Goal: Task Accomplishment & Management: Complete application form

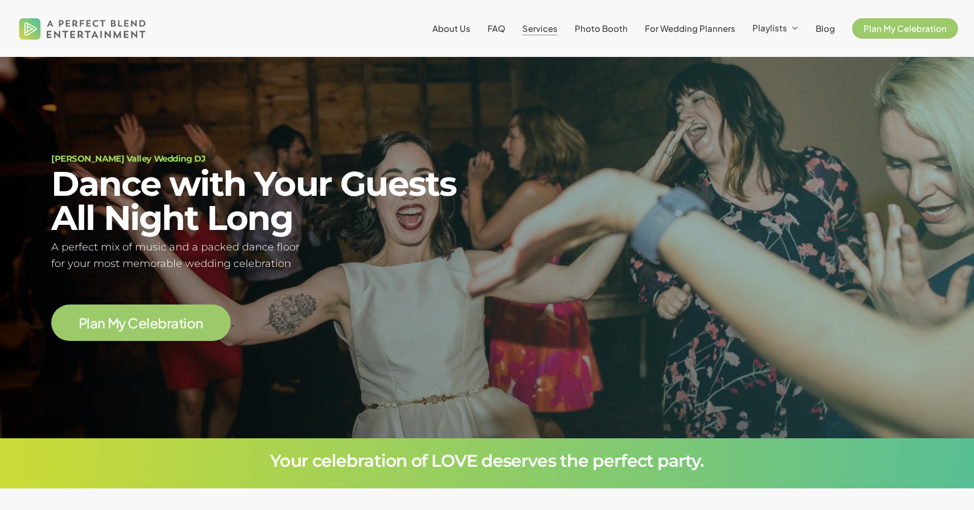
click at [550, 27] on span "Services" at bounding box center [539, 28] width 35 height 11
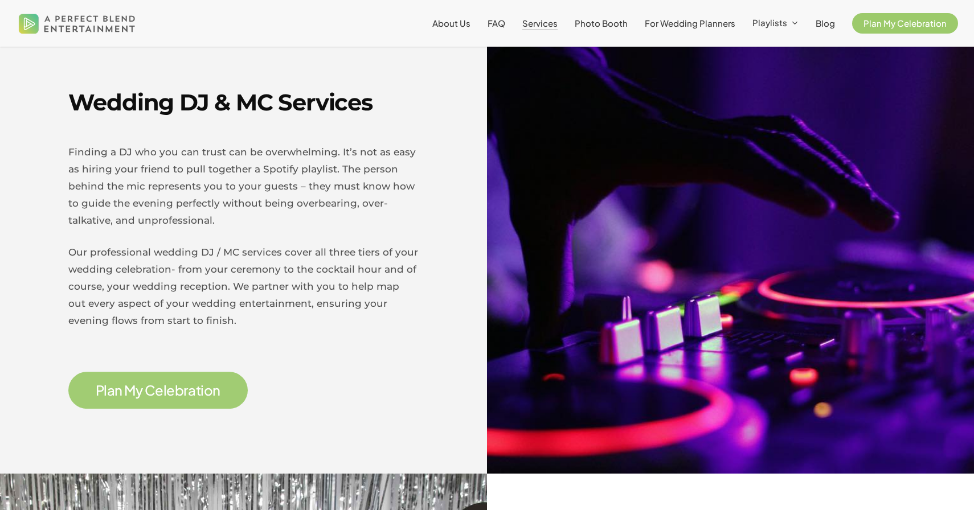
scroll to position [399, 0]
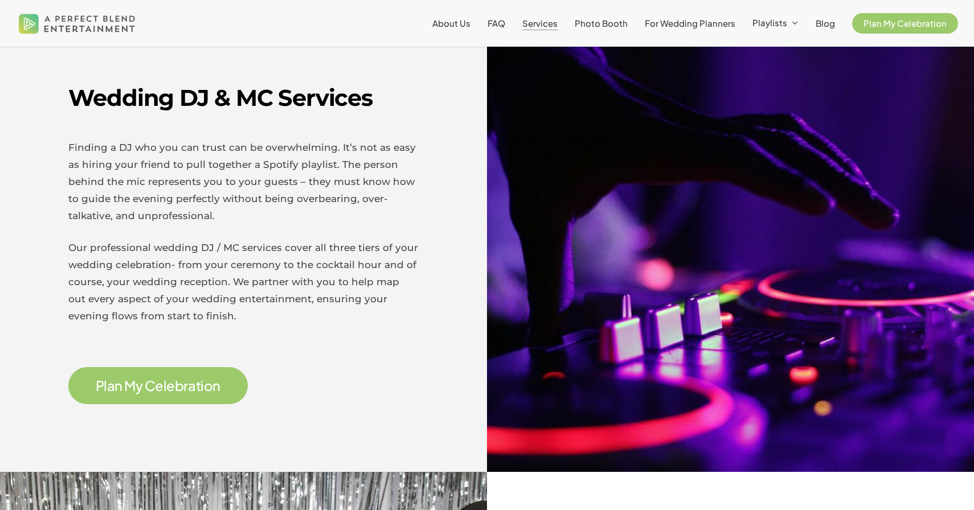
click at [147, 396] on span "P l a n M y C e l e b r a t i o n" at bounding box center [157, 385] width 179 height 37
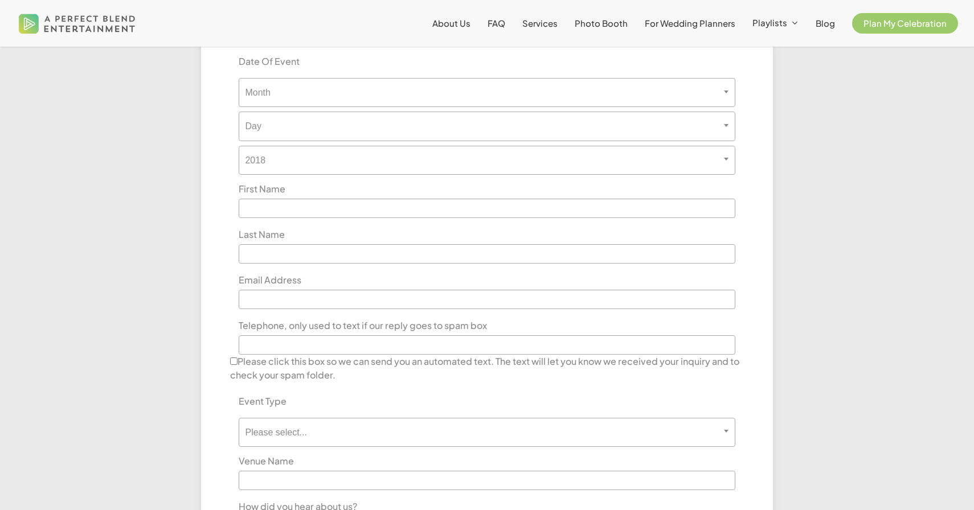
scroll to position [425, 0]
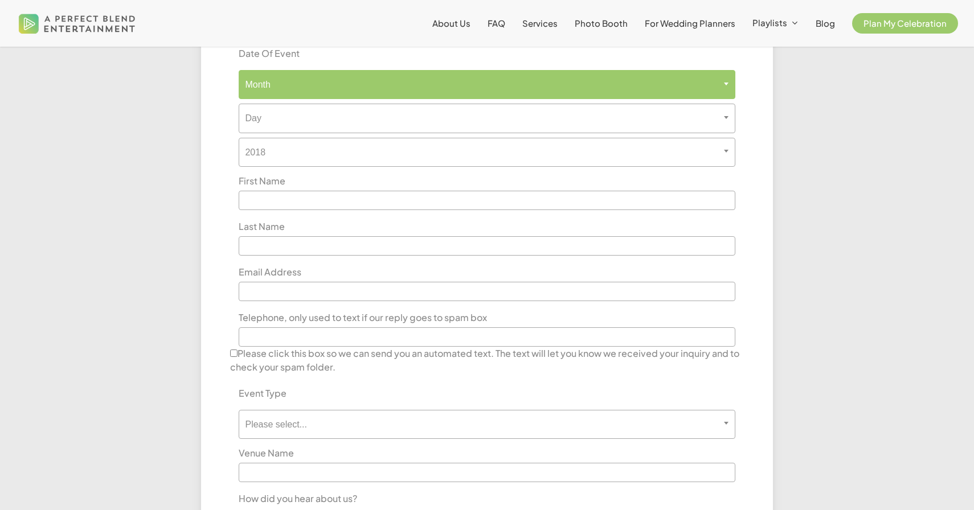
click at [288, 87] on span "Month" at bounding box center [486, 84] width 495 height 11
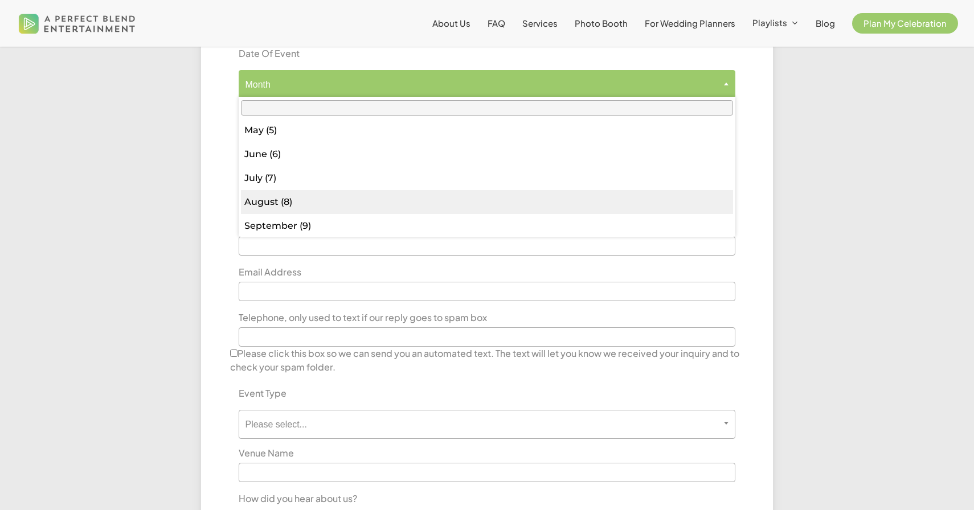
scroll to position [121, 0]
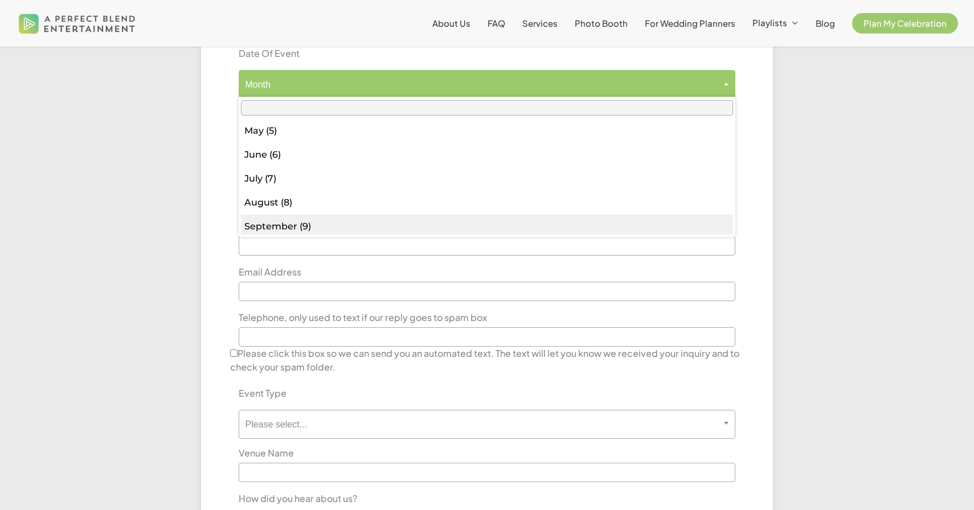
select select "*"
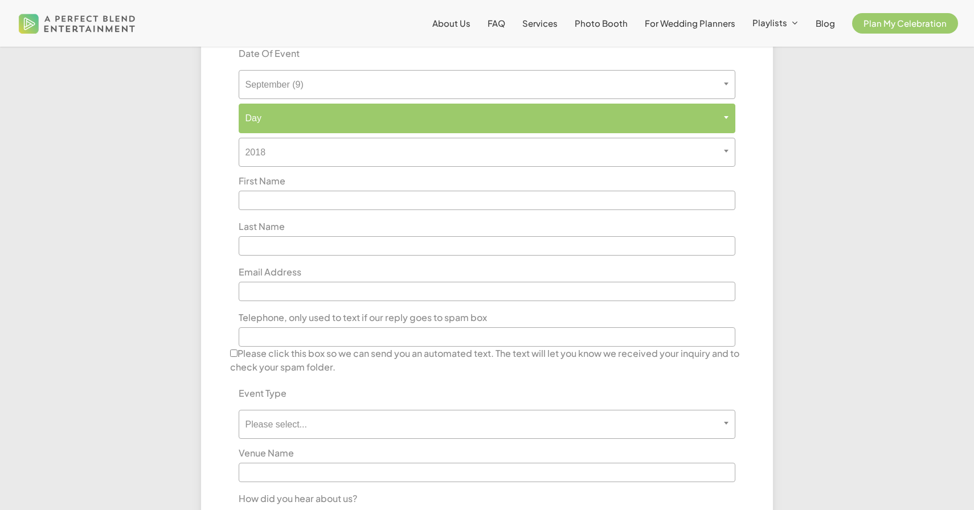
click at [275, 115] on span "Day" at bounding box center [486, 118] width 495 height 11
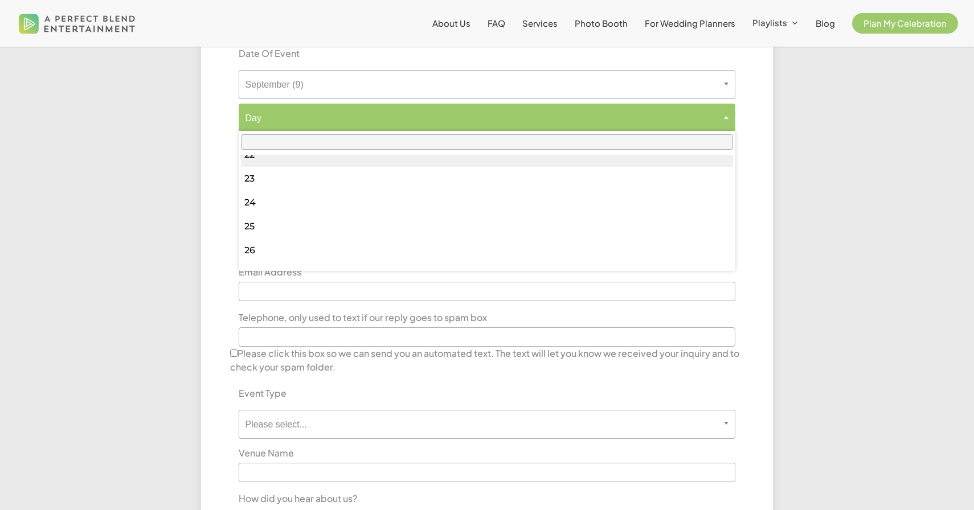
scroll to position [539, 0]
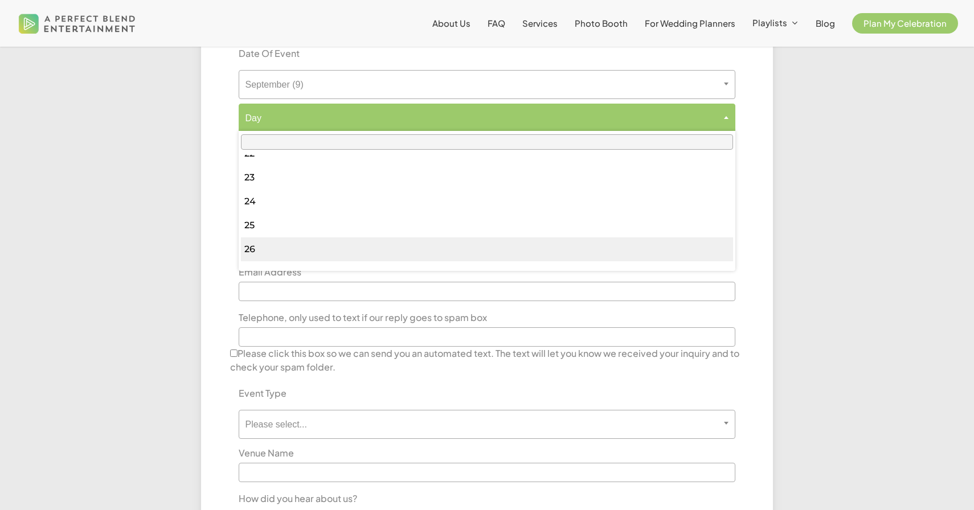
select select "**"
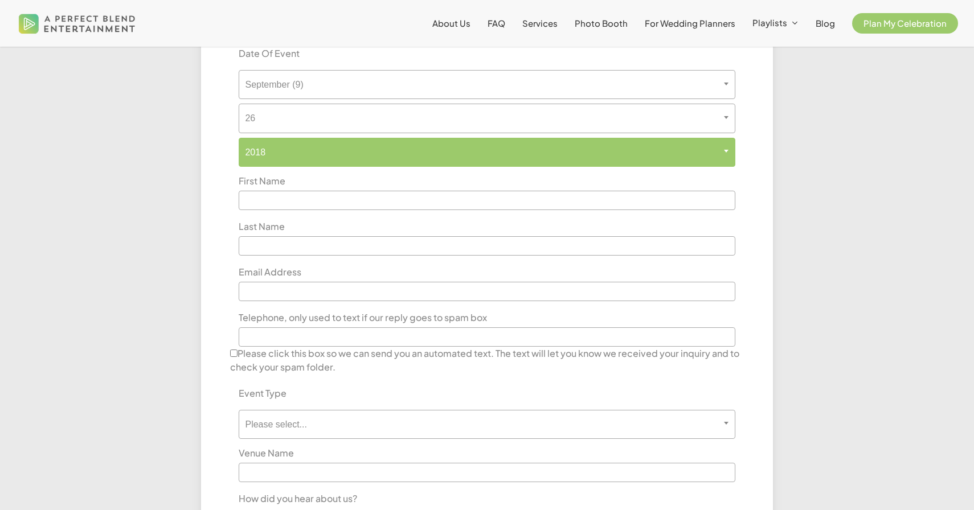
click at [278, 147] on span "2018" at bounding box center [486, 152] width 495 height 11
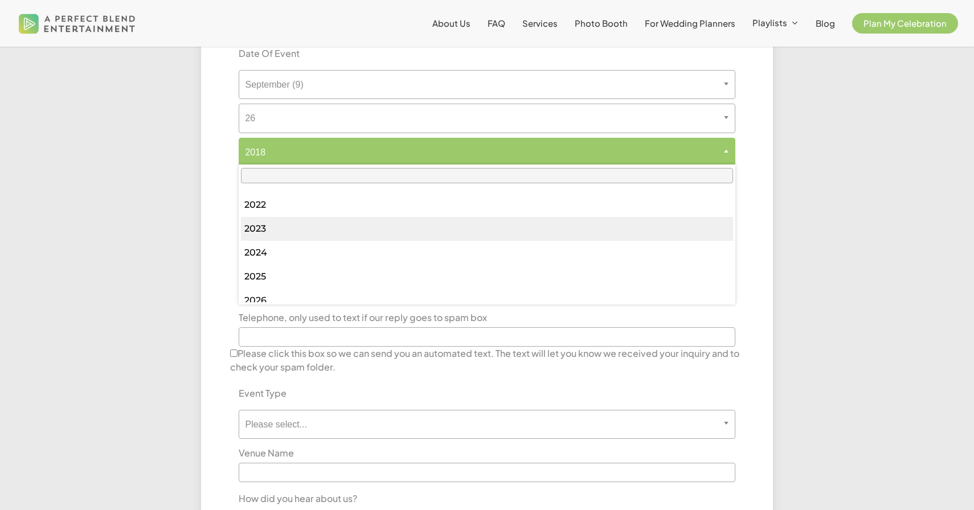
scroll to position [140, 0]
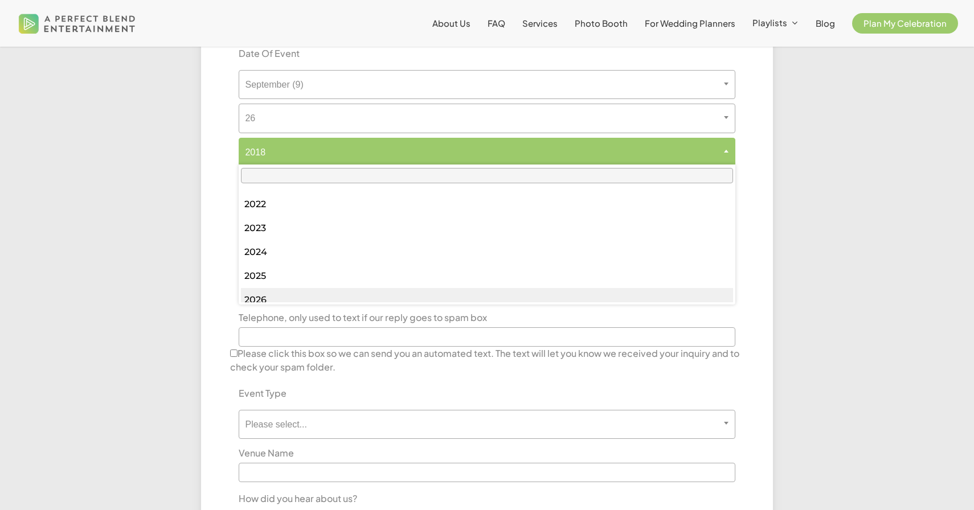
select select "****"
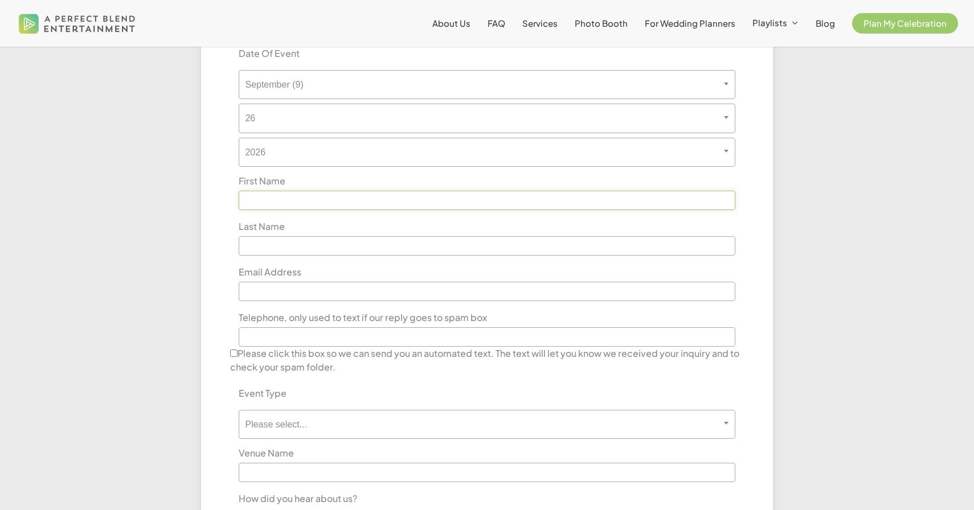
click at [276, 199] on input "text" at bounding box center [487, 200] width 496 height 19
type input "*******"
type input "******"
type input "**********"
click at [165, 328] on div at bounding box center [112, 312] width 150 height 581
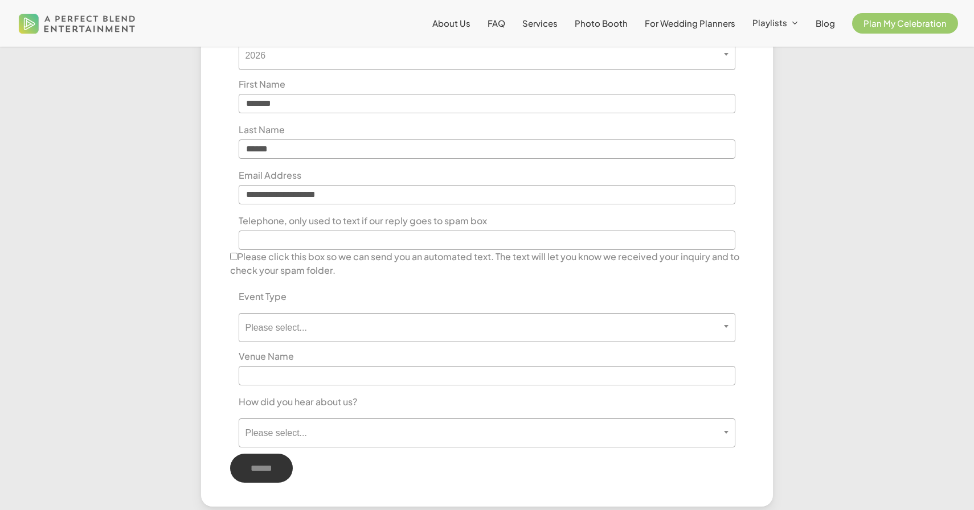
scroll to position [575, 0]
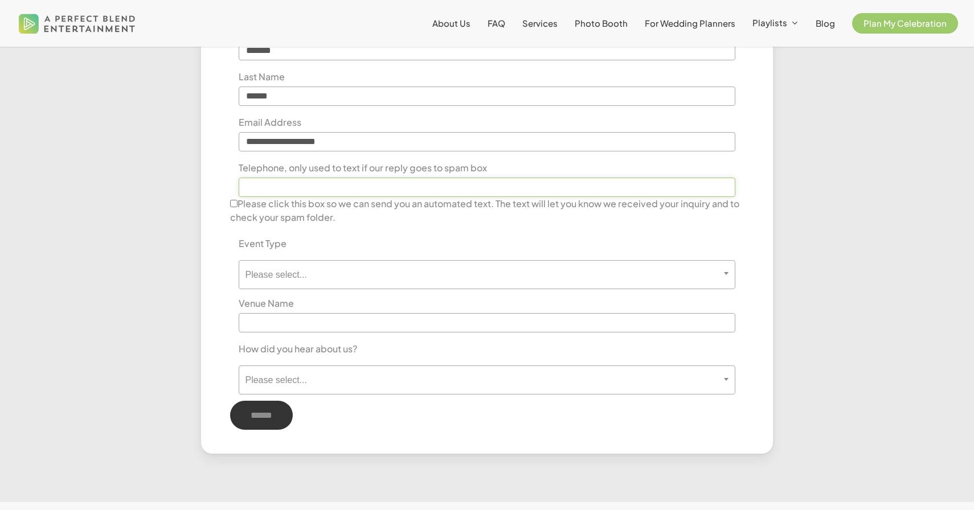
click at [293, 191] on input "text" at bounding box center [487, 187] width 496 height 19
type input "**********"
click at [279, 219] on label "Please click this box so we can send you an automated text. The text will let y…" at bounding box center [486, 210] width 513 height 27
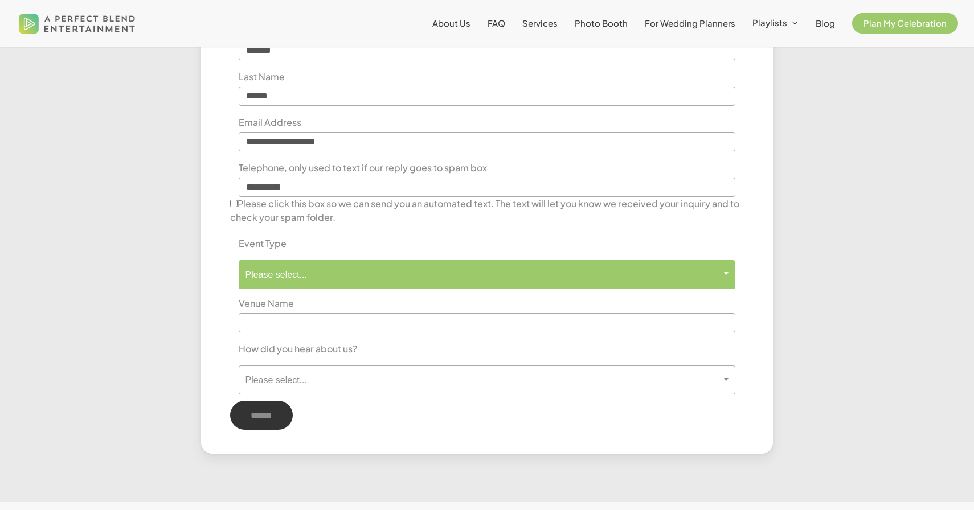
click at [282, 286] on span "Please select..." at bounding box center [487, 274] width 496 height 29
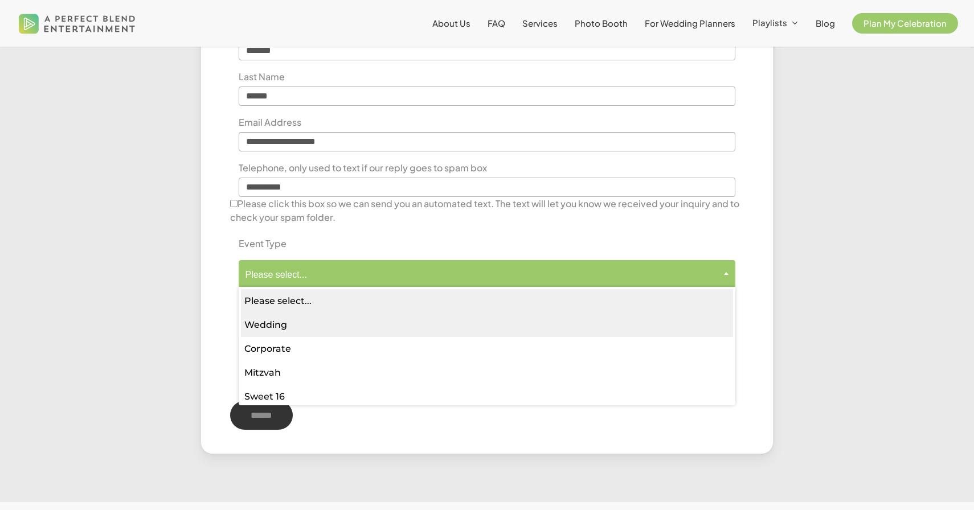
select select "*******"
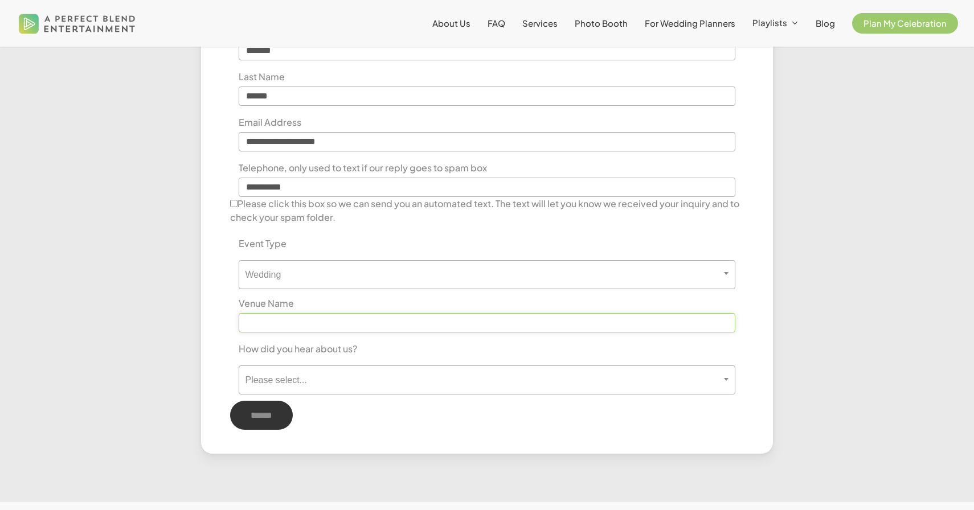
click at [281, 323] on input "text" at bounding box center [487, 322] width 496 height 19
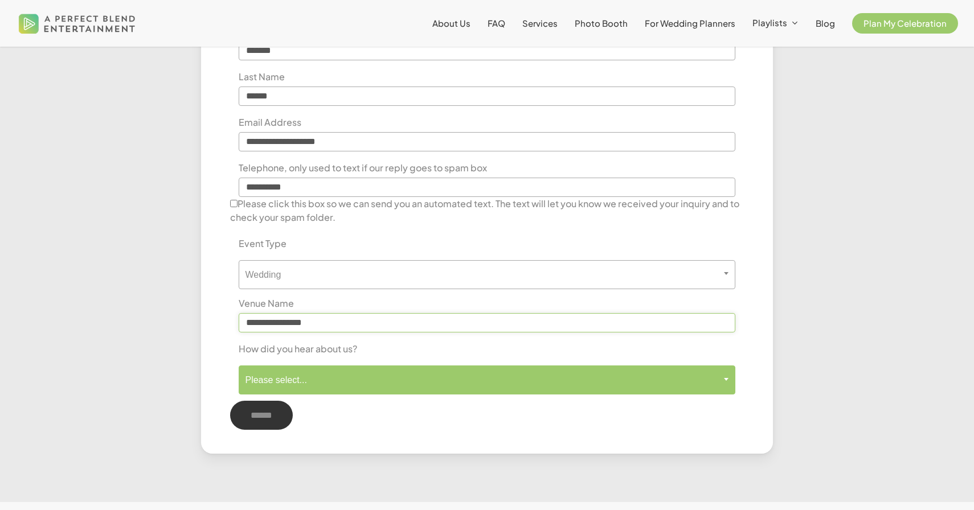
type input "**********"
click at [369, 384] on span "Please select..." at bounding box center [486, 380] width 495 height 11
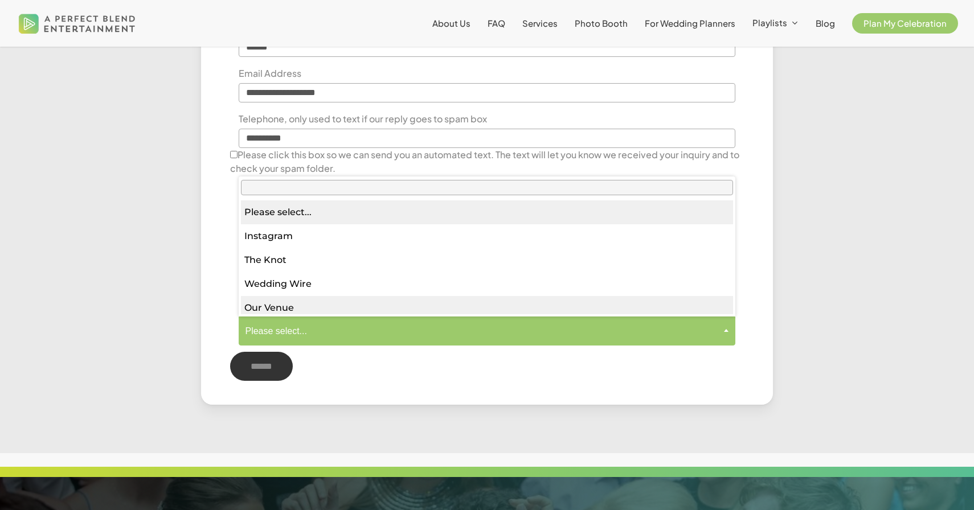
scroll to position [622, 0]
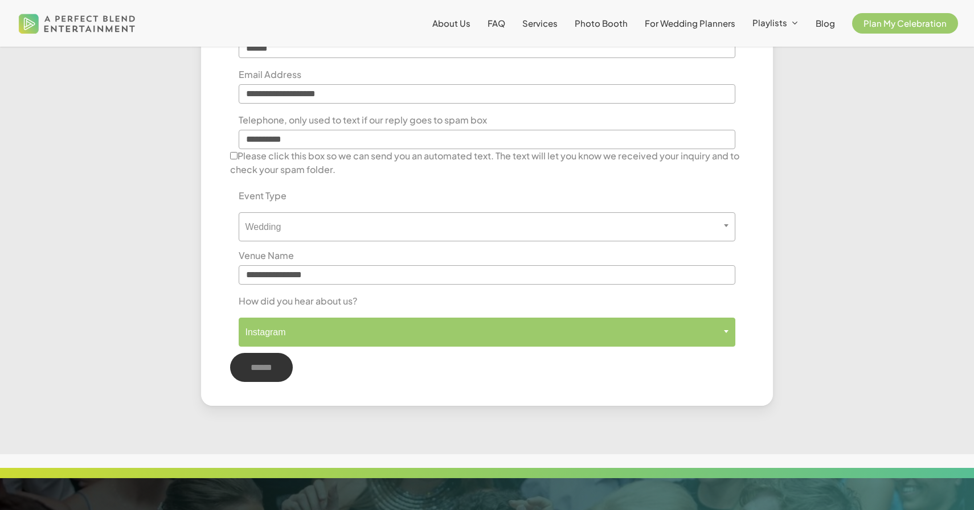
click at [355, 337] on span "Instagram" at bounding box center [486, 332] width 495 height 11
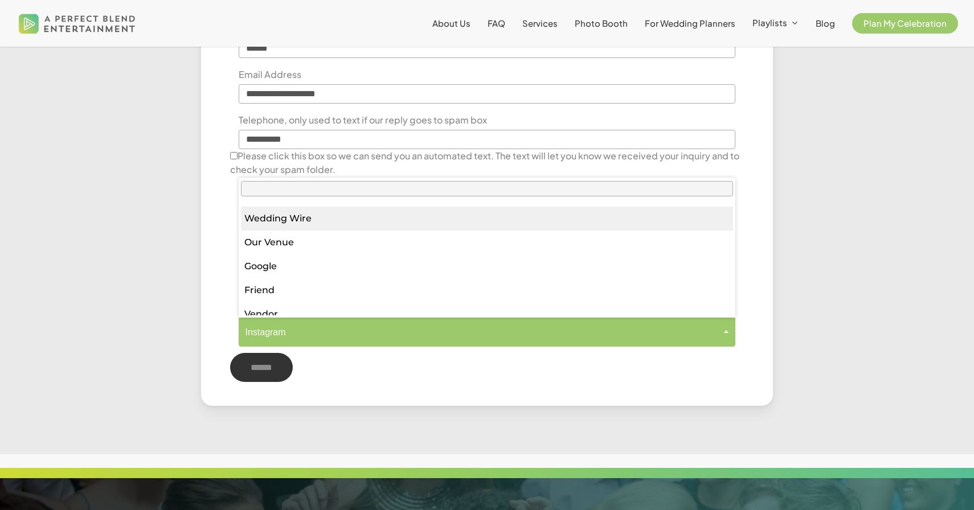
scroll to position [72, 0]
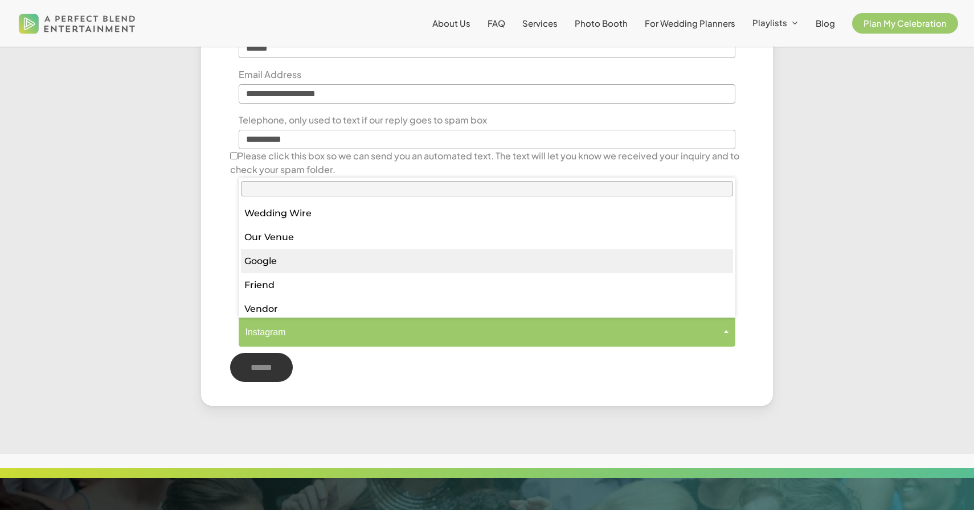
select select "******"
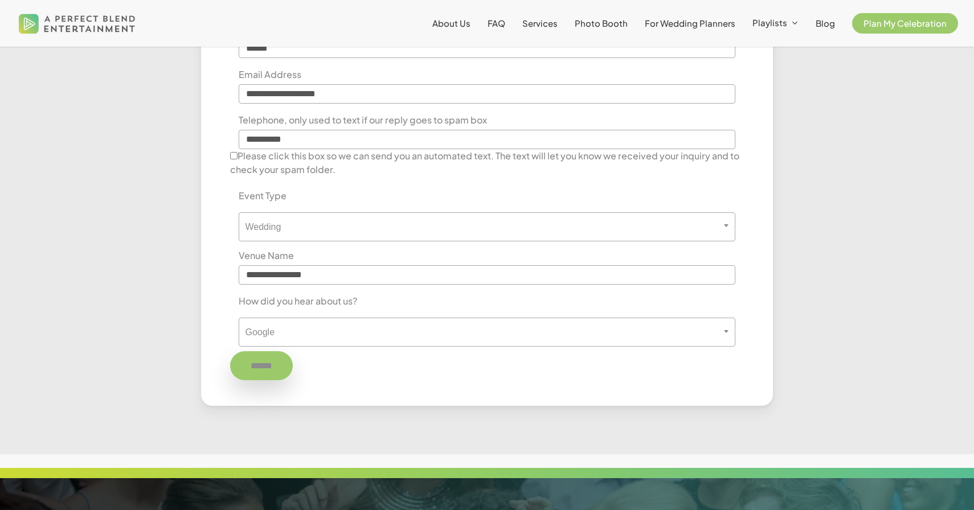
click at [277, 368] on input "******" at bounding box center [261, 365] width 63 height 29
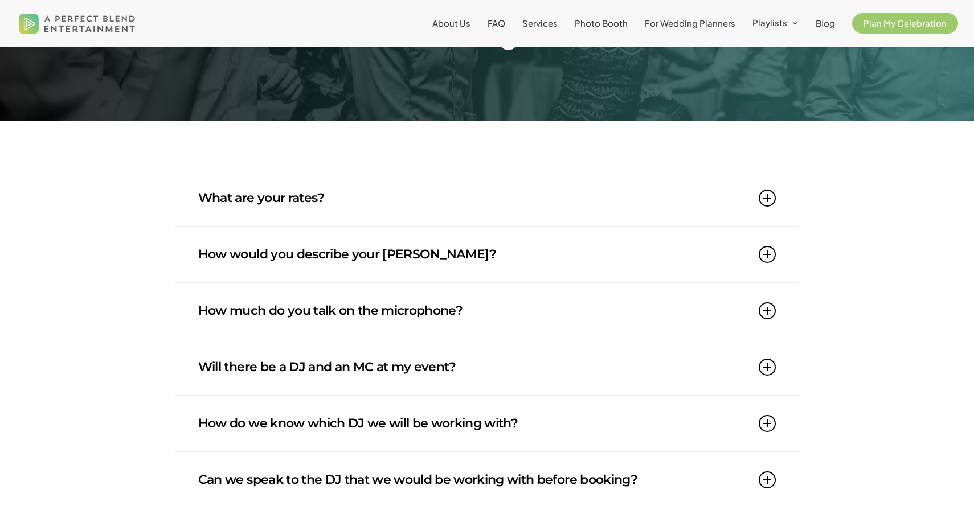
scroll to position [116, 0]
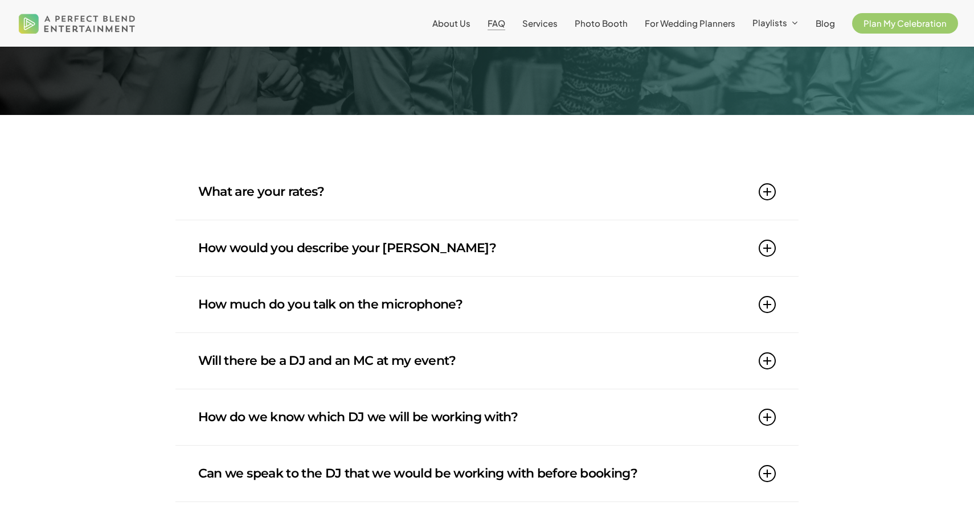
click at [654, 199] on link "What are your rates?" at bounding box center [486, 192] width 577 height 56
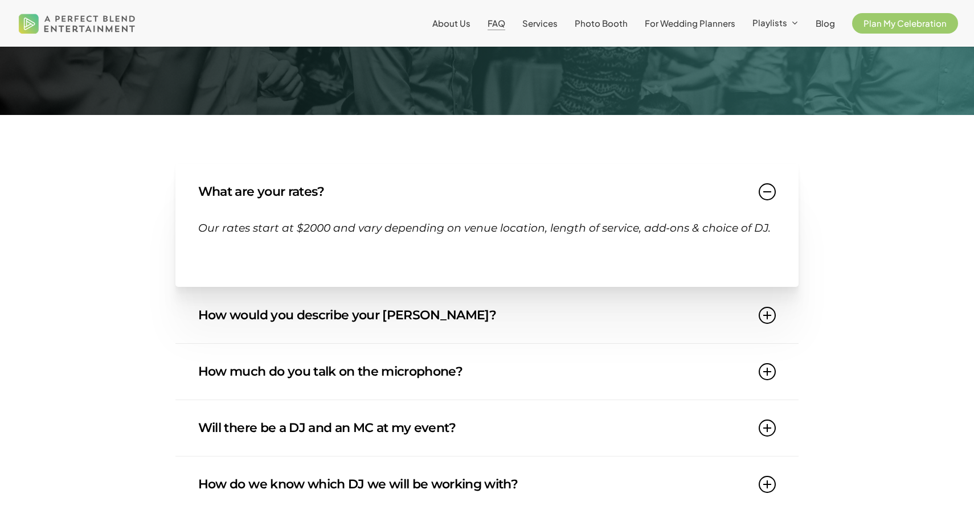
click at [654, 199] on link "What are your rates?" at bounding box center [486, 192] width 577 height 56
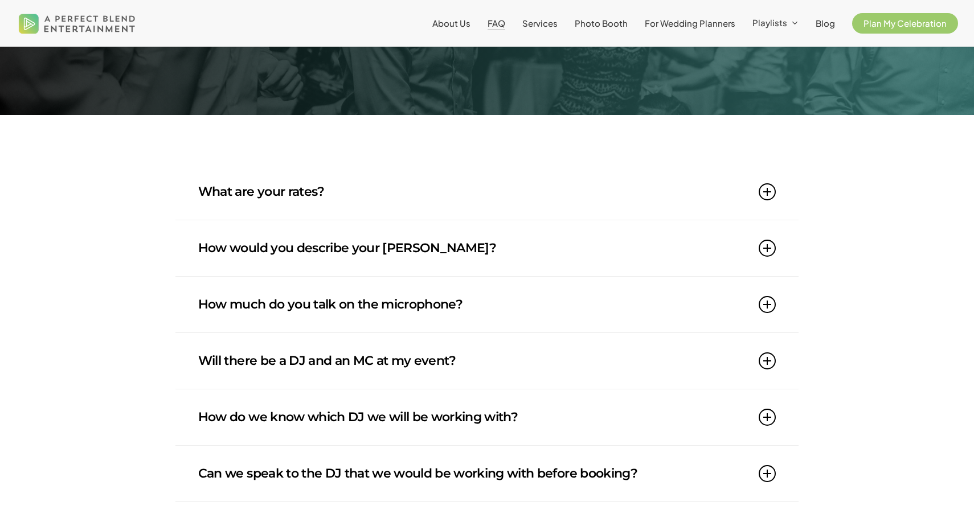
click at [644, 268] on link "How would you describe your DJ style?" at bounding box center [486, 248] width 577 height 56
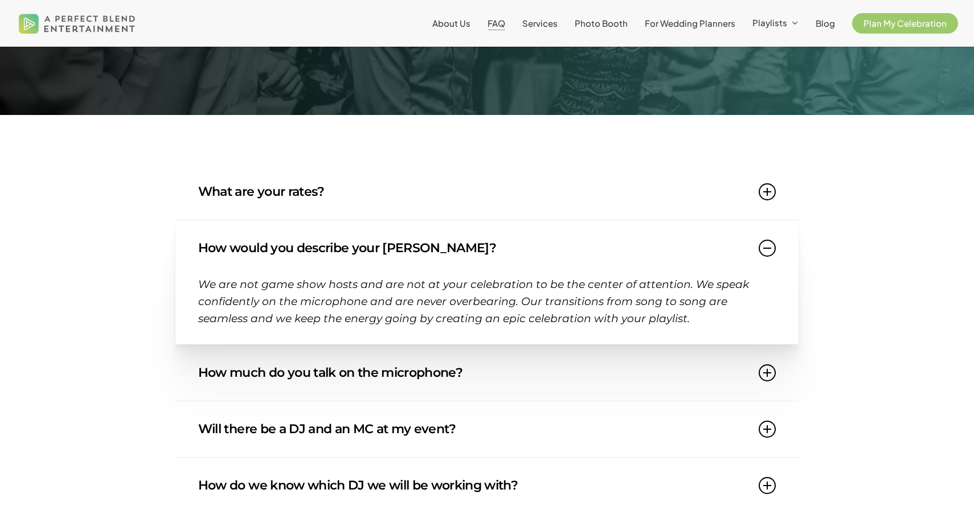
click at [644, 268] on link "How would you describe your DJ style?" at bounding box center [486, 248] width 577 height 56
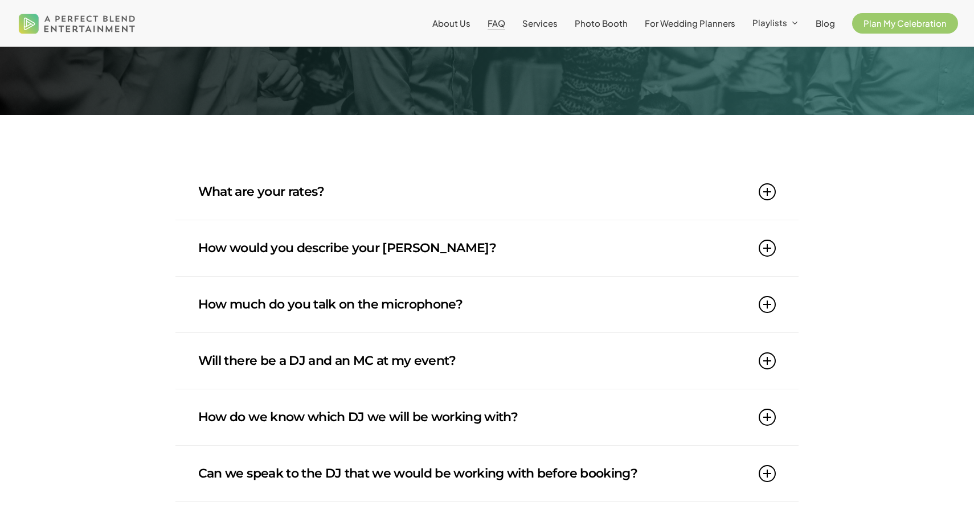
click at [614, 288] on link "How much do you talk on the microphone?" at bounding box center [486, 305] width 577 height 56
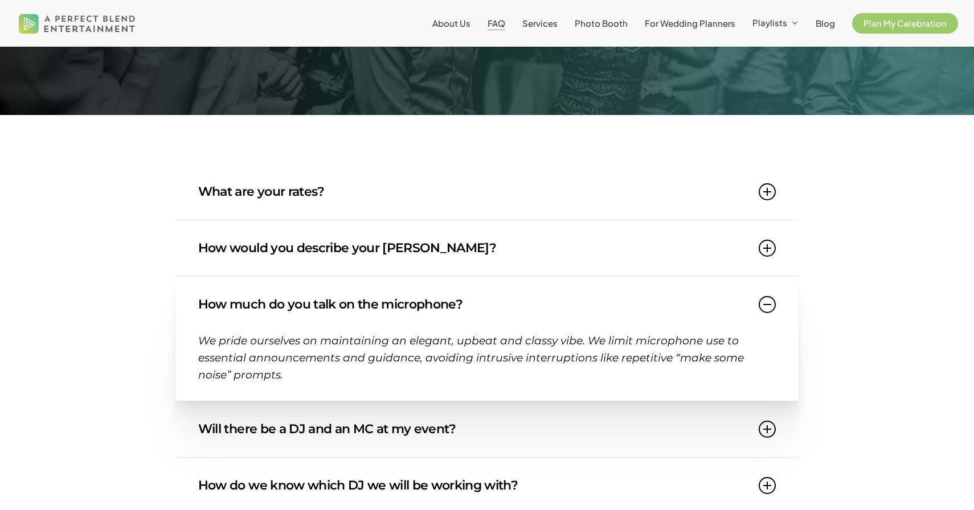
click at [614, 288] on link "How much do you talk on the microphone?" at bounding box center [486, 305] width 577 height 56
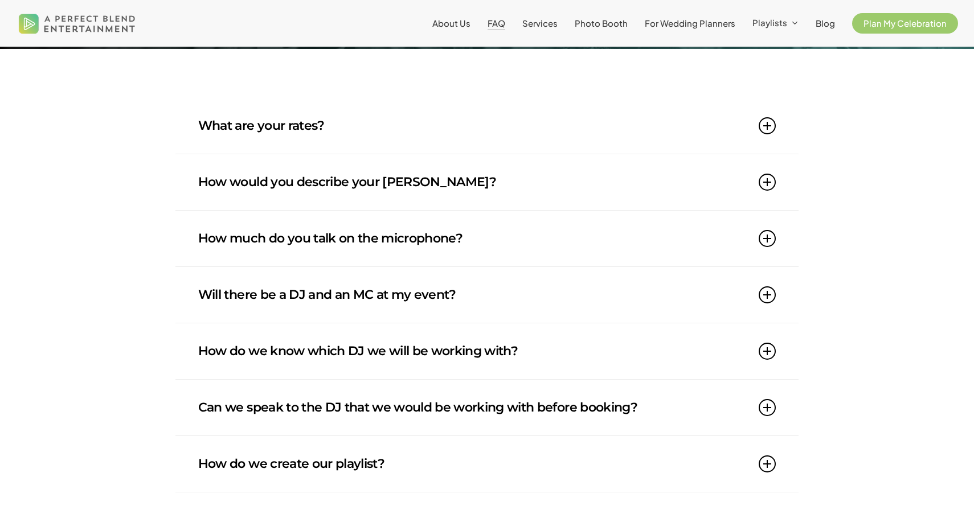
scroll to position [186, 0]
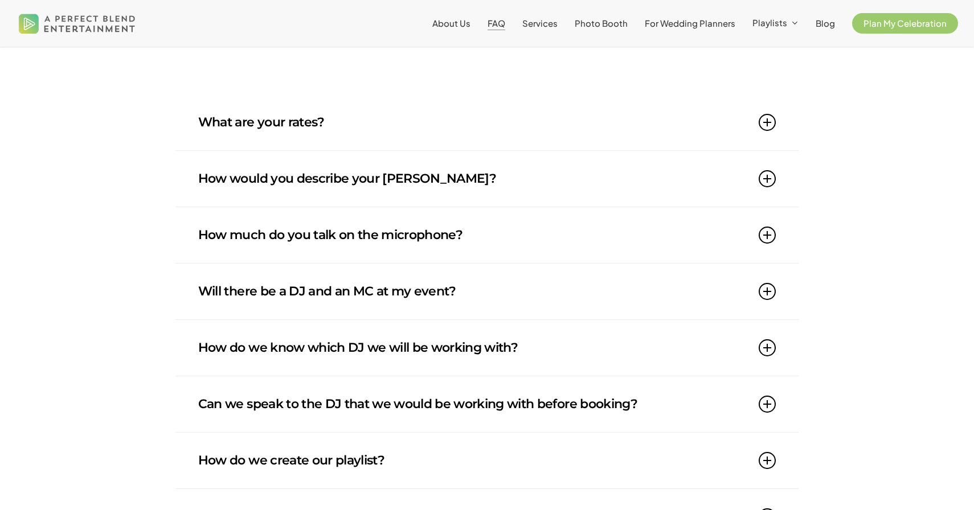
click at [614, 288] on link "Will there be a DJ and an MC at my event?" at bounding box center [486, 292] width 577 height 56
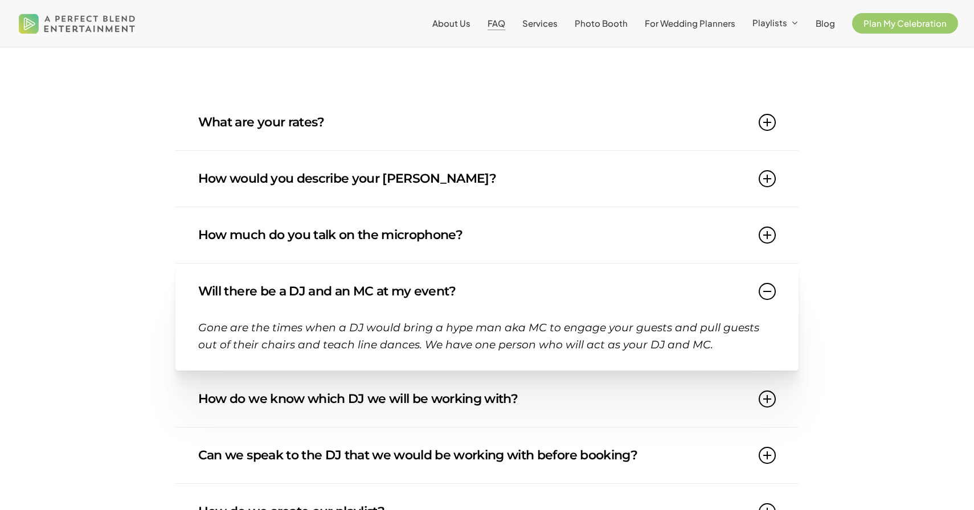
click at [614, 288] on link "Will there be a DJ and an MC at my event?" at bounding box center [486, 292] width 577 height 56
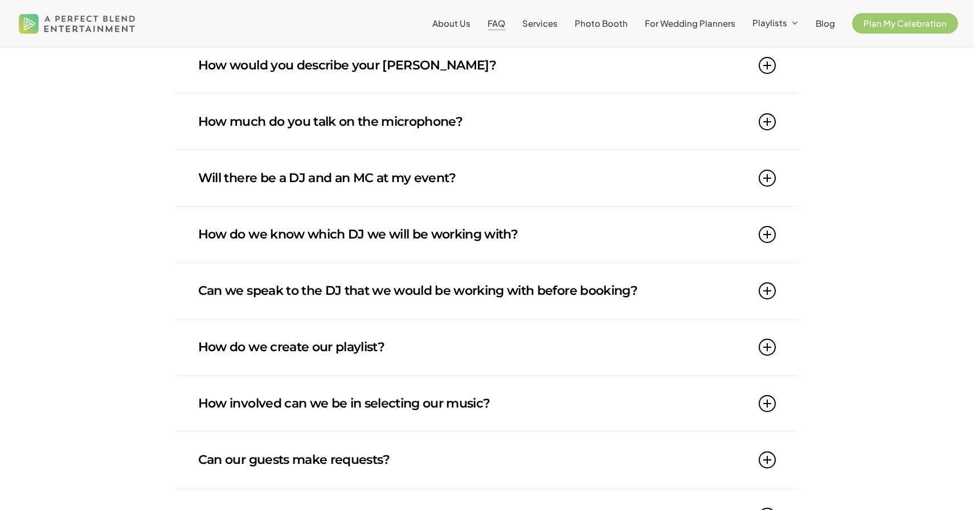
scroll to position [304, 0]
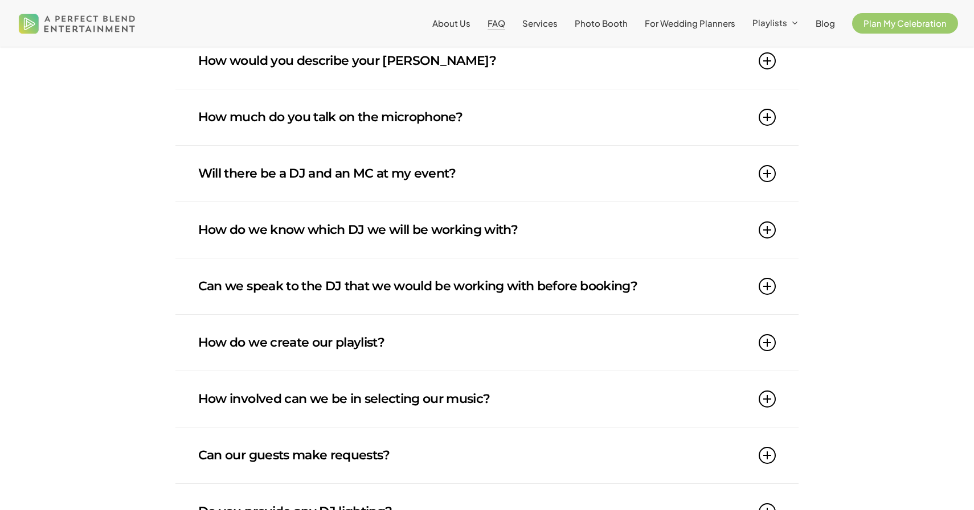
click at [568, 235] on link "How do we know which DJ we will be working with?" at bounding box center [486, 230] width 577 height 56
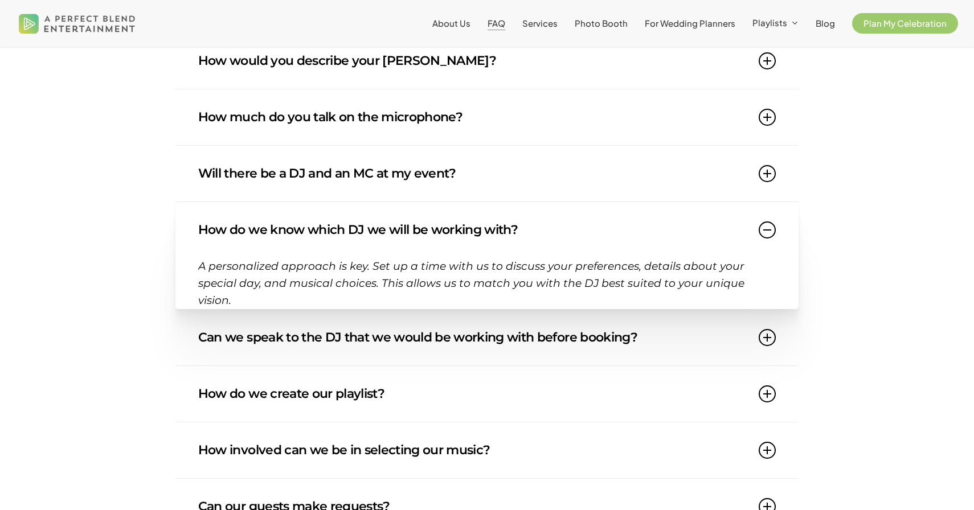
click at [568, 235] on link "How do we know which DJ we will be working with?" at bounding box center [486, 230] width 577 height 56
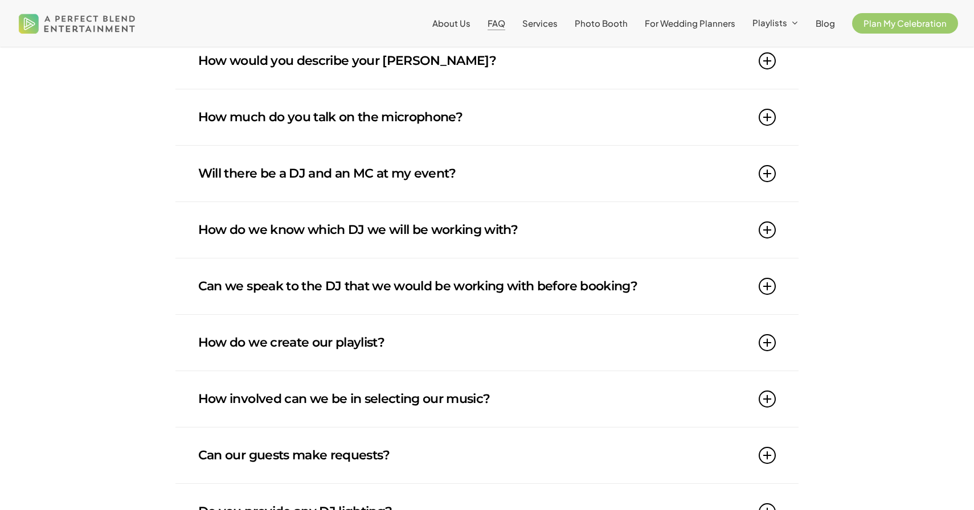
click at [577, 280] on link "Can we speak to the DJ that we would be working with before booking?" at bounding box center [486, 287] width 577 height 56
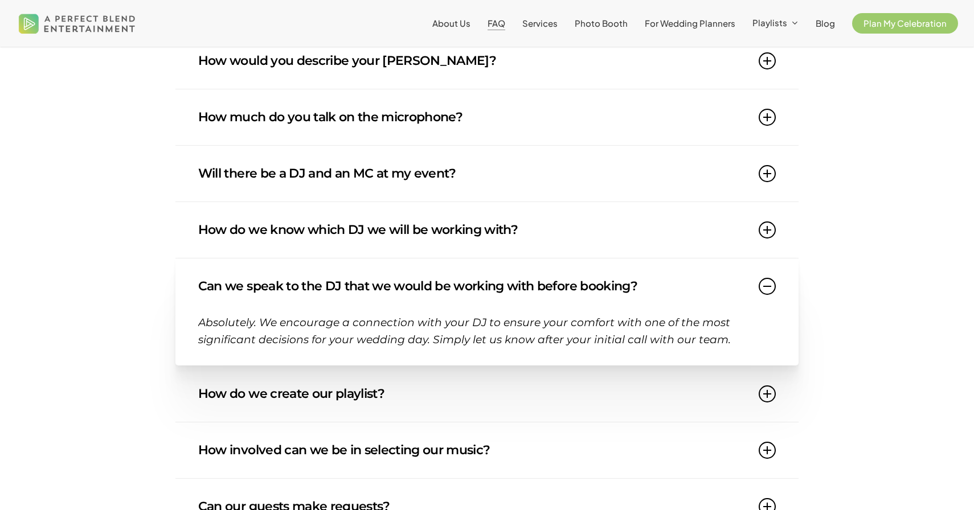
click at [577, 280] on link "Can we speak to the DJ that we would be working with before booking?" at bounding box center [486, 287] width 577 height 56
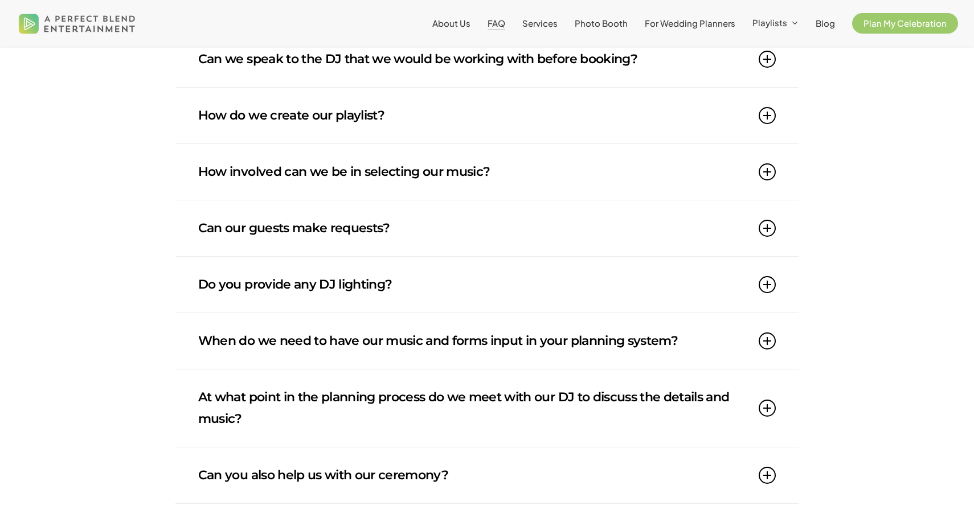
scroll to position [550, 0]
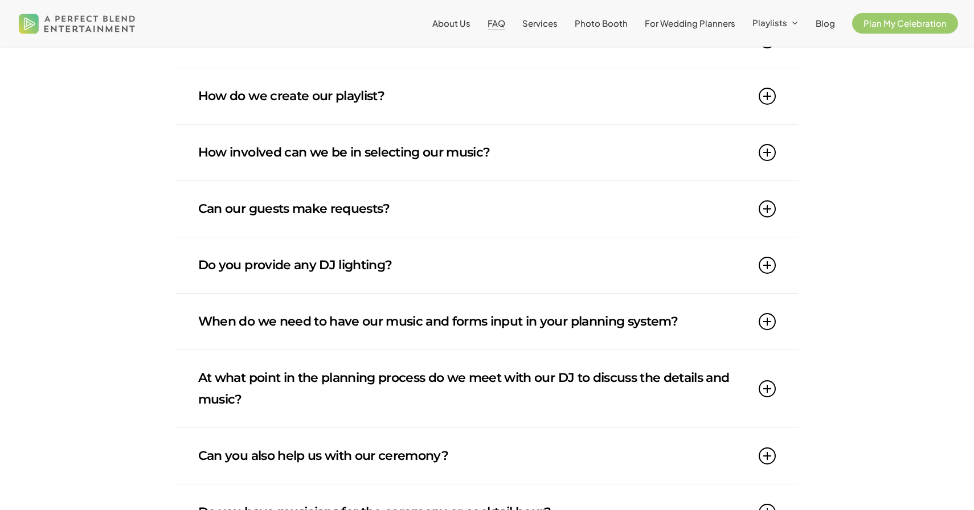
click at [483, 218] on link "Can our guests make requests?" at bounding box center [486, 209] width 577 height 56
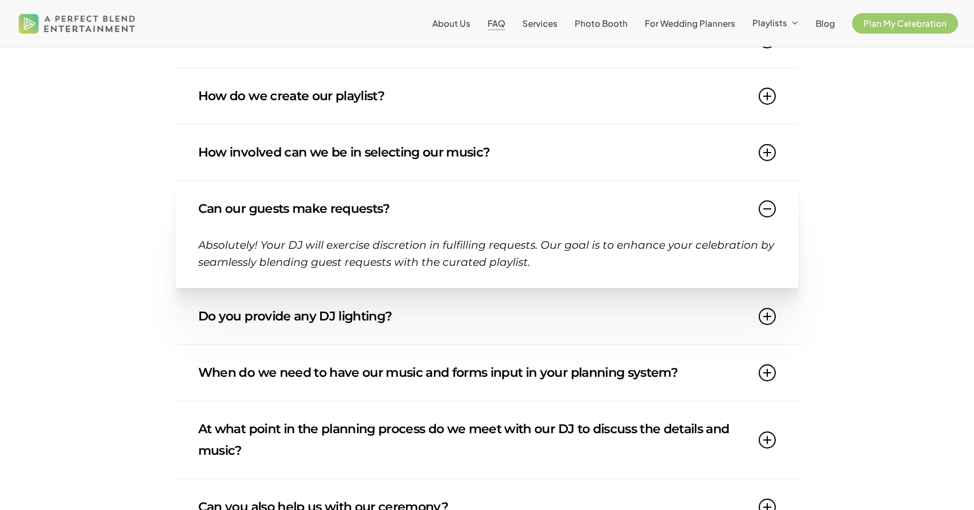
click at [483, 218] on link "Can our guests make requests?" at bounding box center [486, 209] width 577 height 56
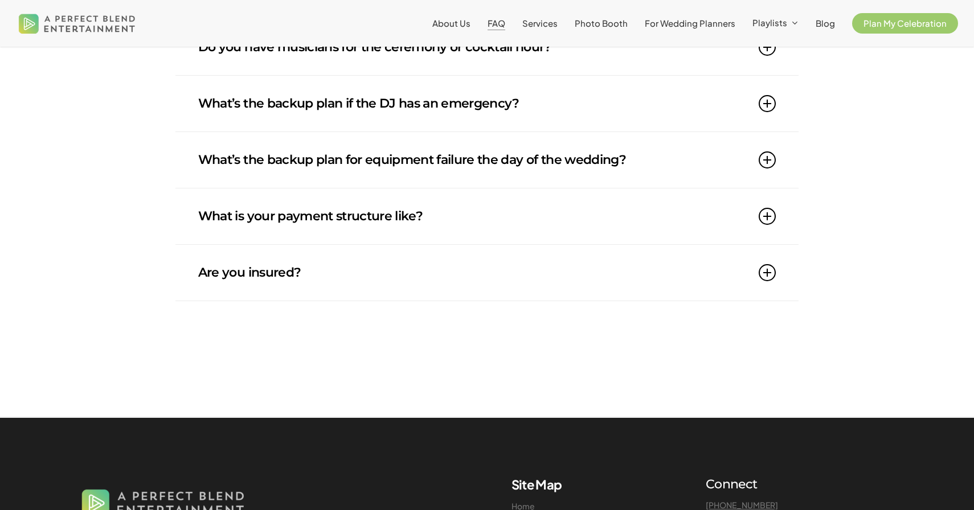
scroll to position [1023, 0]
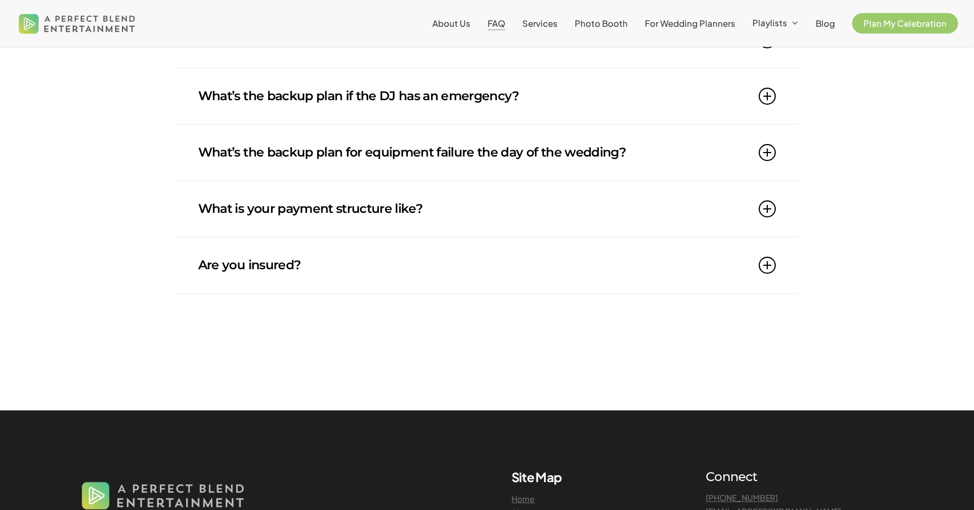
click at [436, 204] on link "What is your payment structure like?" at bounding box center [486, 209] width 577 height 56
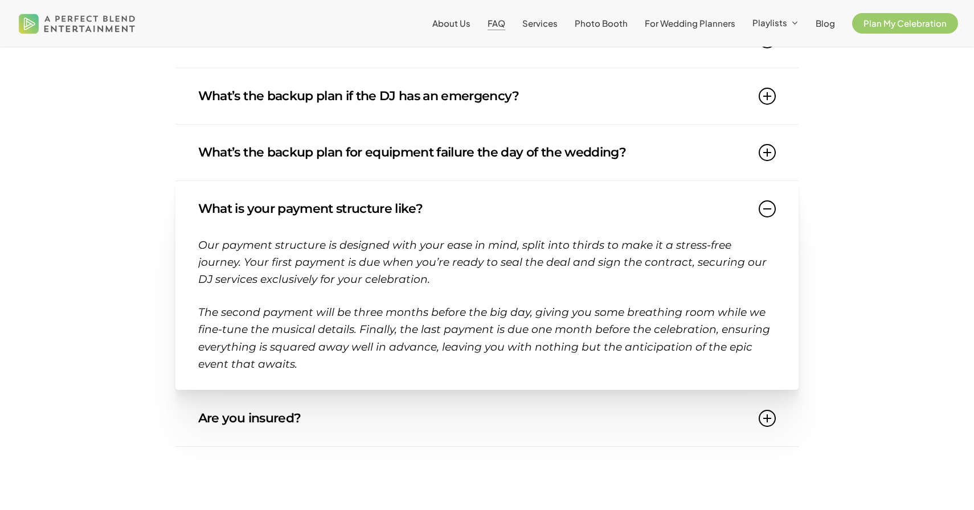
click at [436, 204] on link "What is your payment structure like?" at bounding box center [486, 209] width 577 height 56
